Goal: Task Accomplishment & Management: Manage account settings

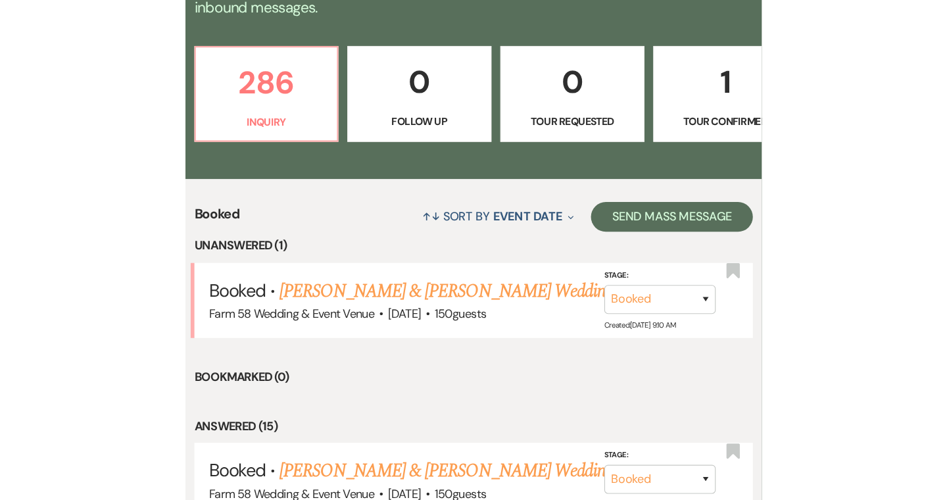
scroll to position [335, 0]
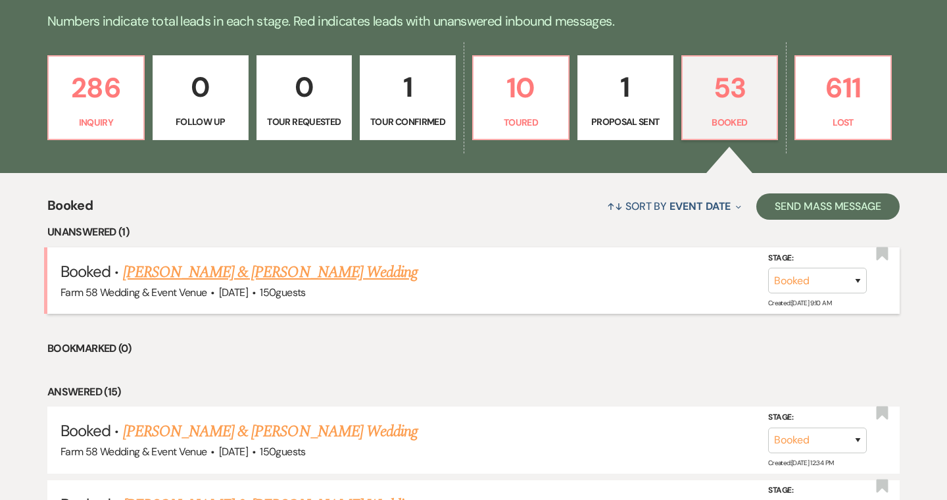
click at [340, 271] on link "[PERSON_NAME] & [PERSON_NAME] Wedding" at bounding box center [270, 273] width 295 height 24
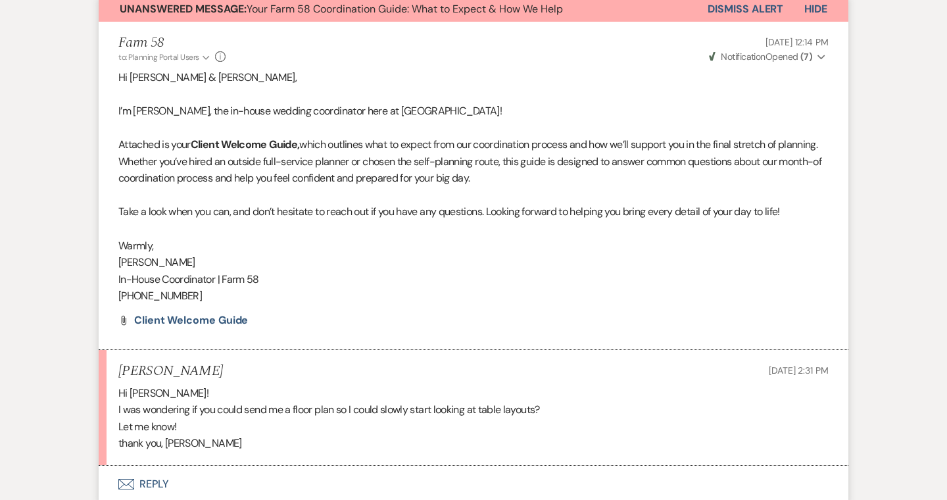
scroll to position [15, 0]
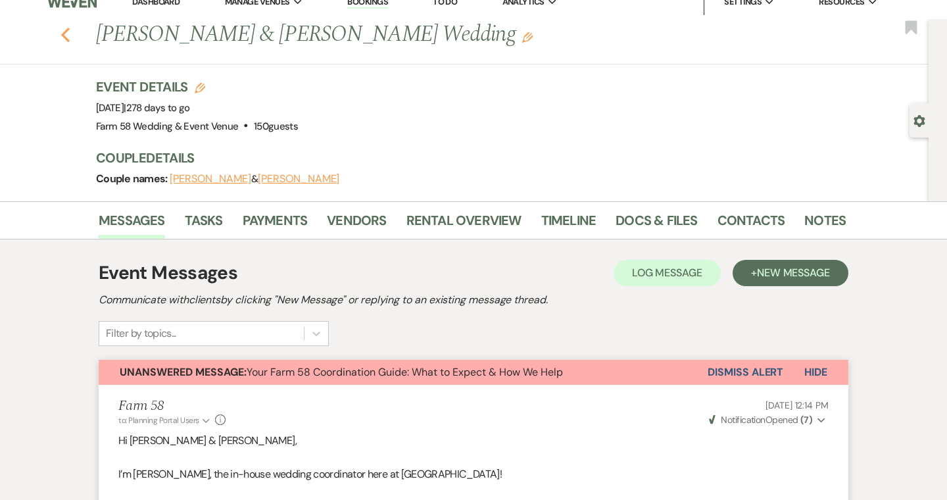
click at [63, 38] on icon "Previous" at bounding box center [66, 35] width 10 height 16
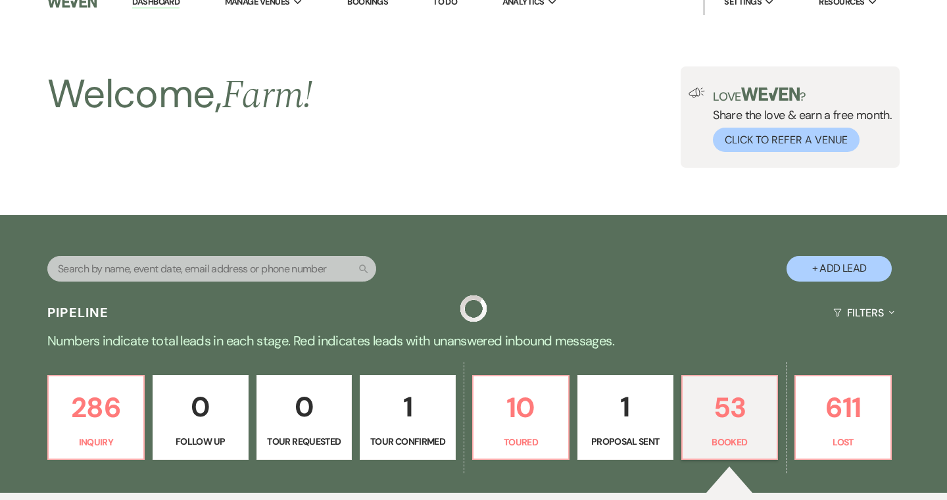
scroll to position [335, 0]
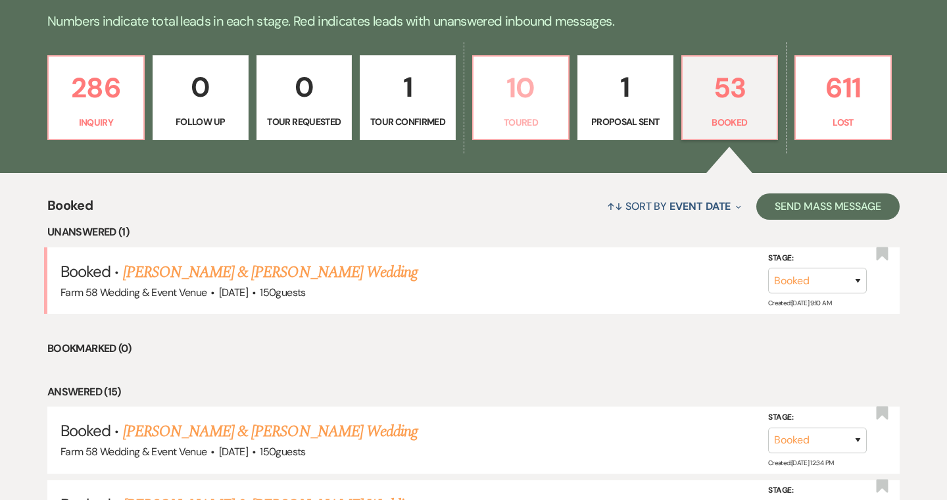
click at [510, 105] on p "10" at bounding box center [521, 88] width 79 height 44
select select "5"
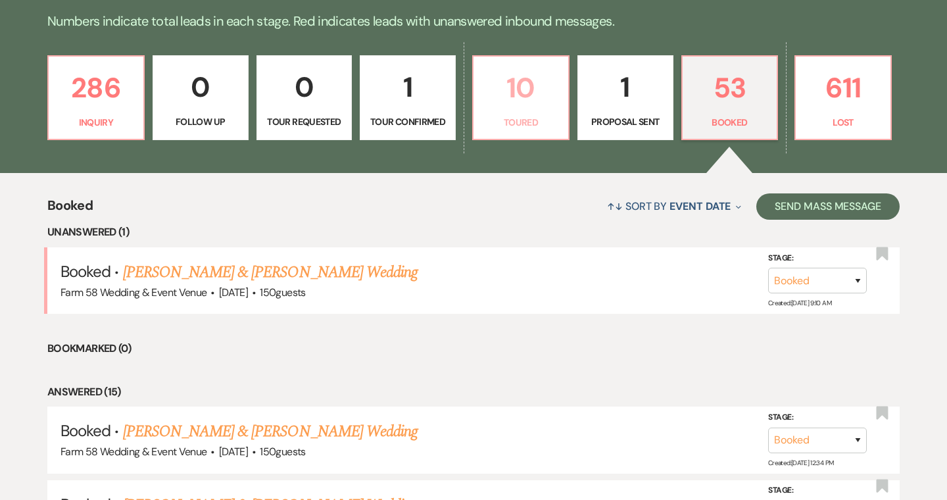
select select "5"
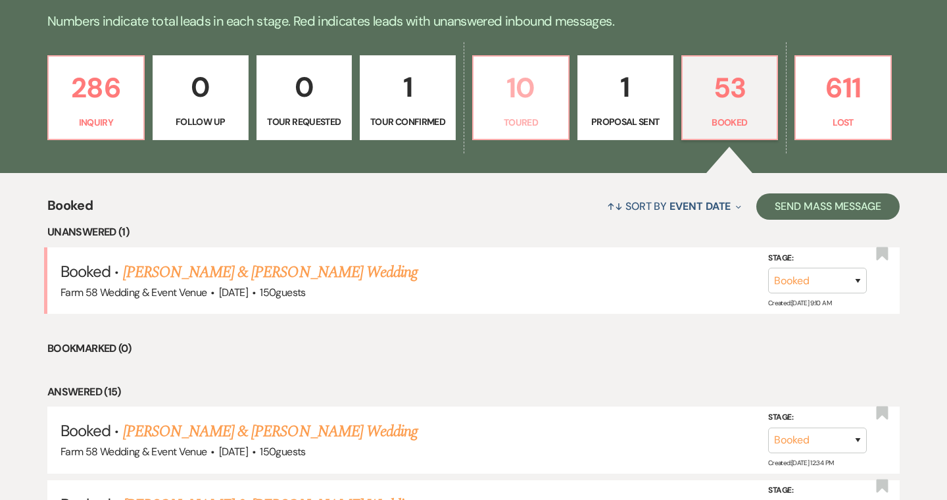
select select "5"
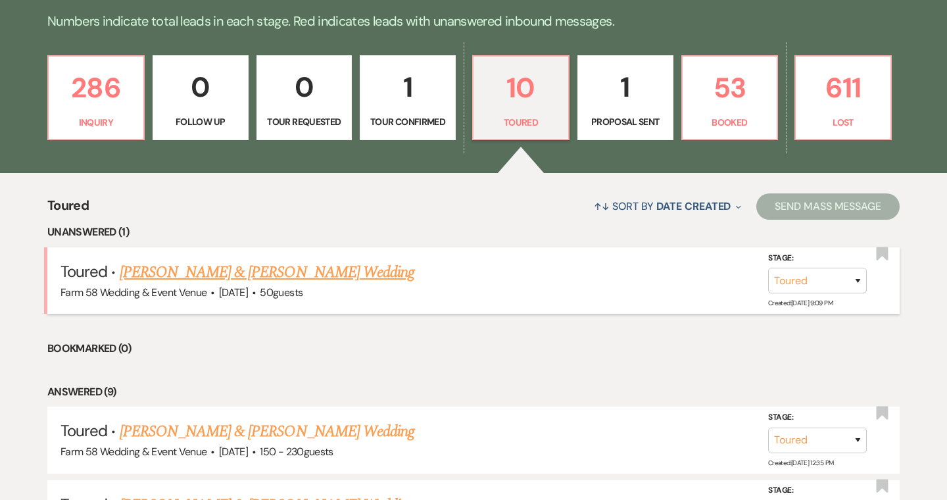
click at [297, 272] on link "Baylie Taggart & Tate Reed's Wedding" at bounding box center [267, 273] width 295 height 24
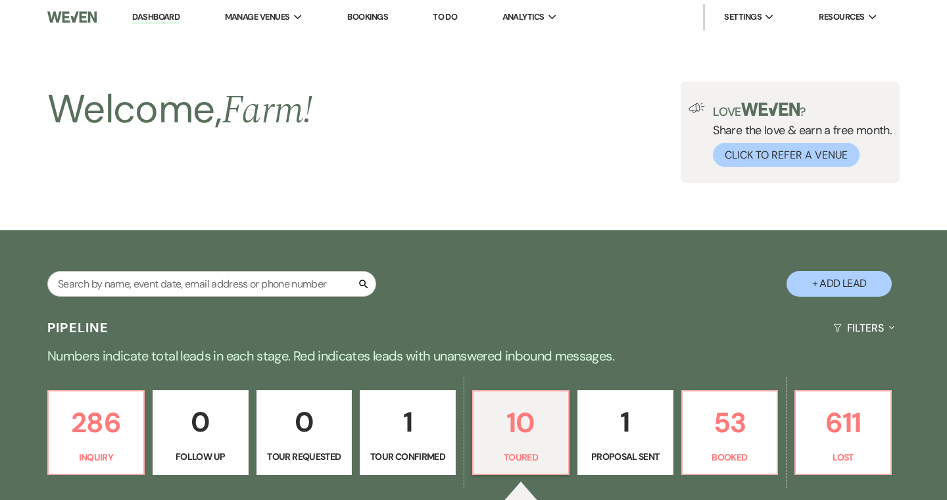
select select "5"
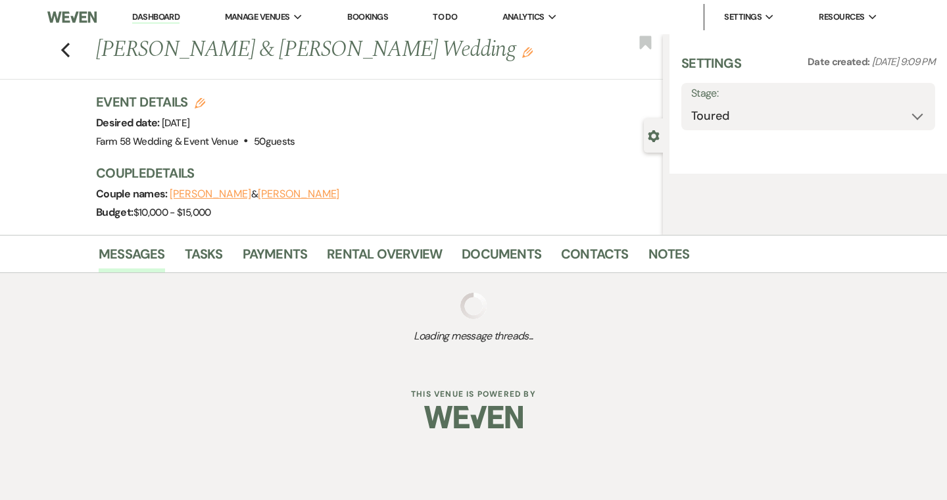
select select "5"
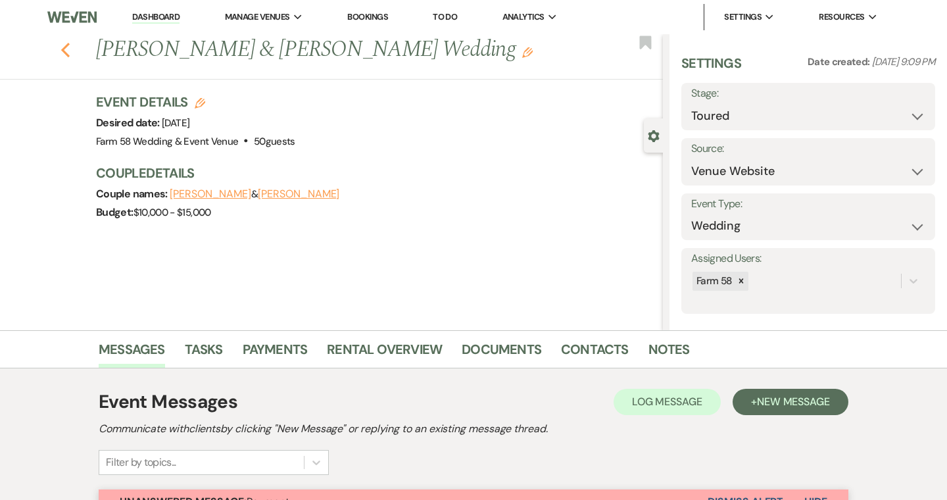
click at [64, 48] on use "button" at bounding box center [65, 50] width 9 height 14
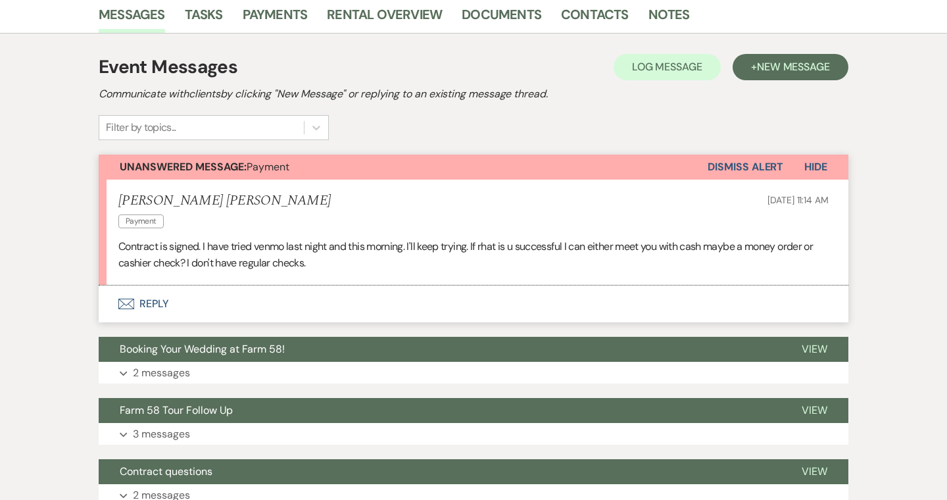
select select "5"
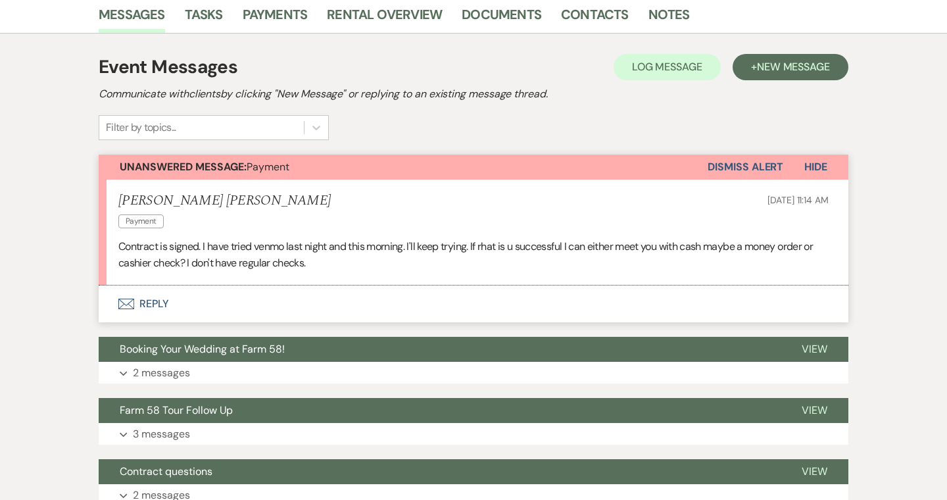
select select "5"
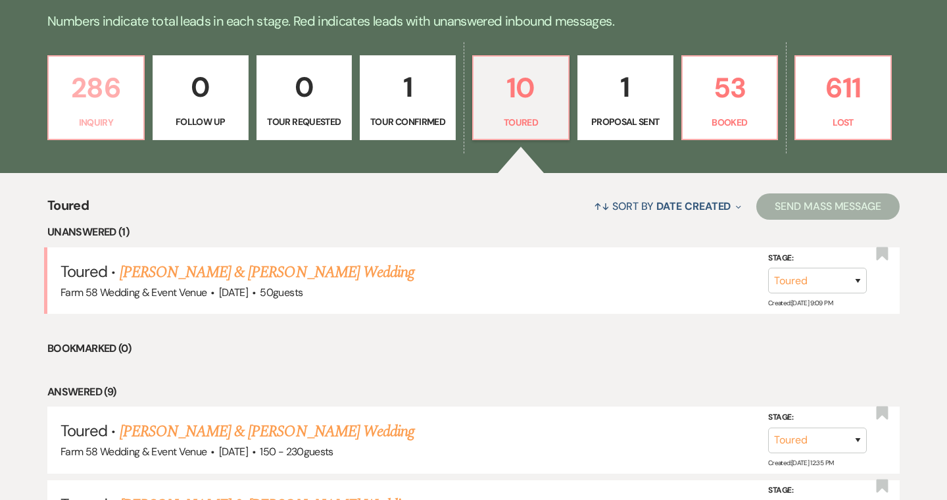
click at [89, 77] on p "286" at bounding box center [96, 88] width 79 height 44
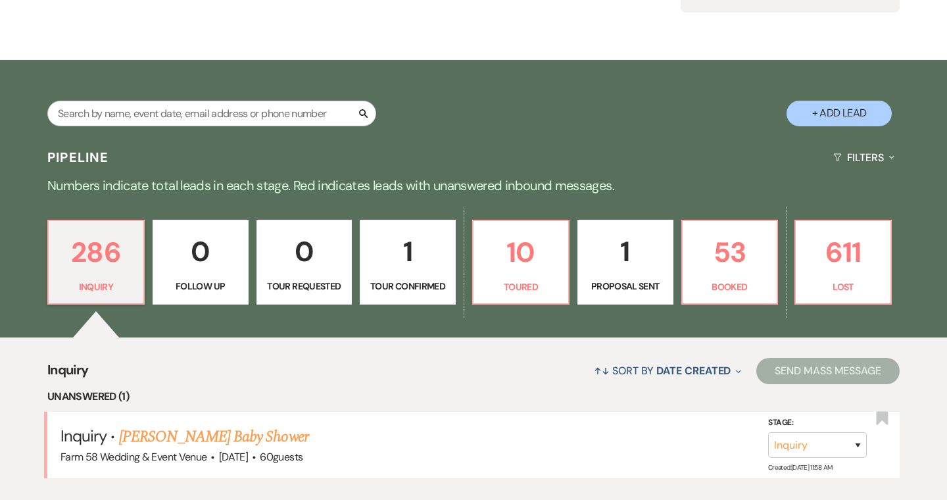
scroll to position [335, 0]
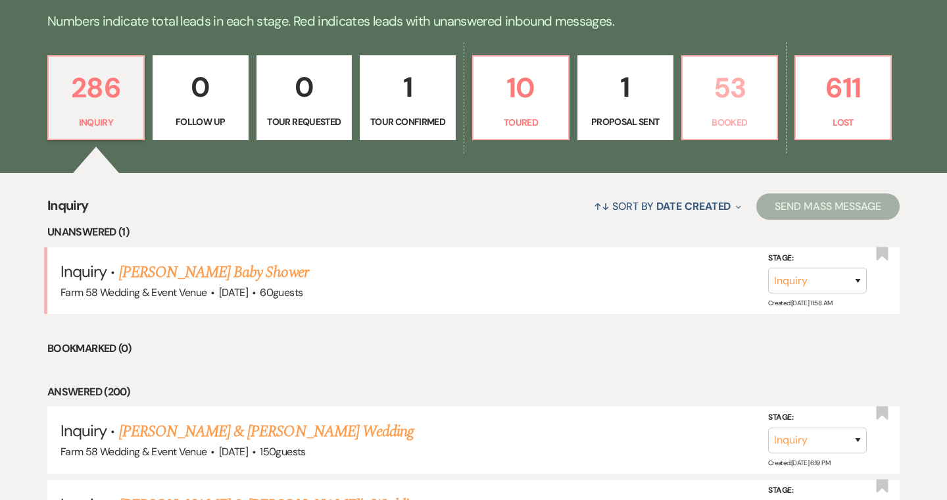
click at [510, 121] on p "Booked" at bounding box center [730, 122] width 79 height 14
